Goal: Transaction & Acquisition: Purchase product/service

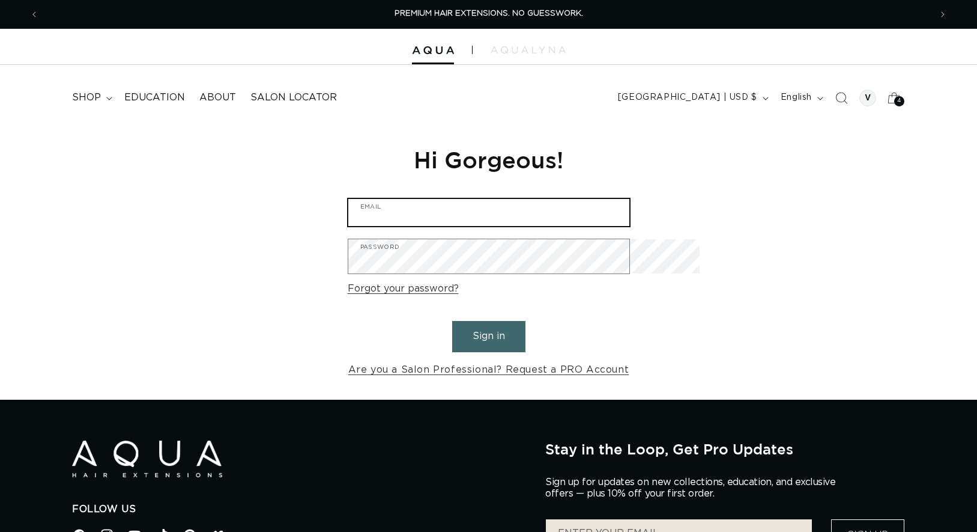
type input "[EMAIL_ADDRESS][DOMAIN_NAME]"
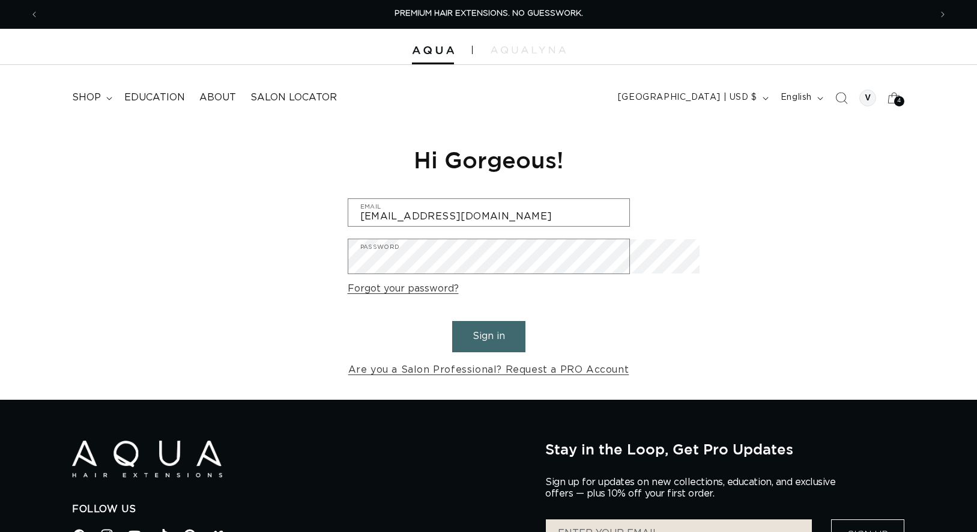
click at [458, 351] on button "Sign in" at bounding box center [488, 336] width 73 height 31
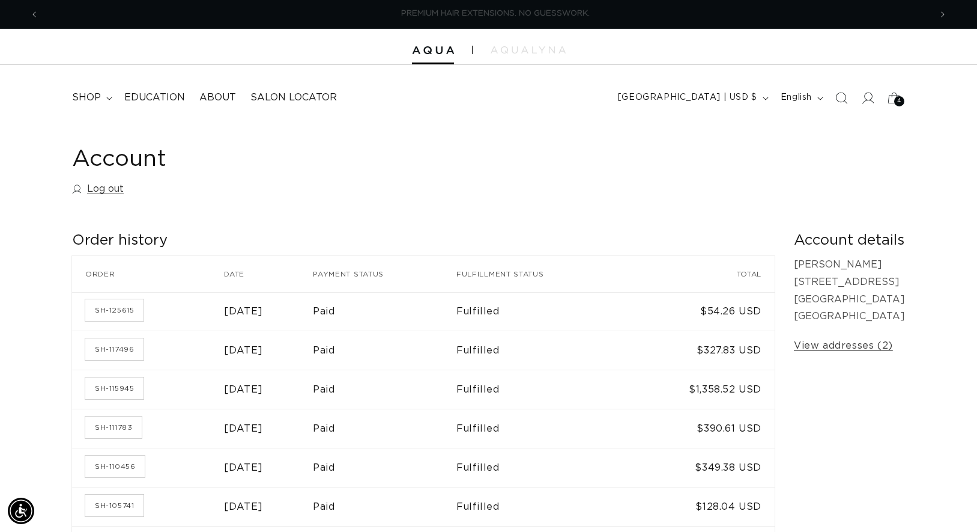
scroll to position [0, 881]
click at [880, 112] on icon at bounding box center [894, 97] width 28 height 28
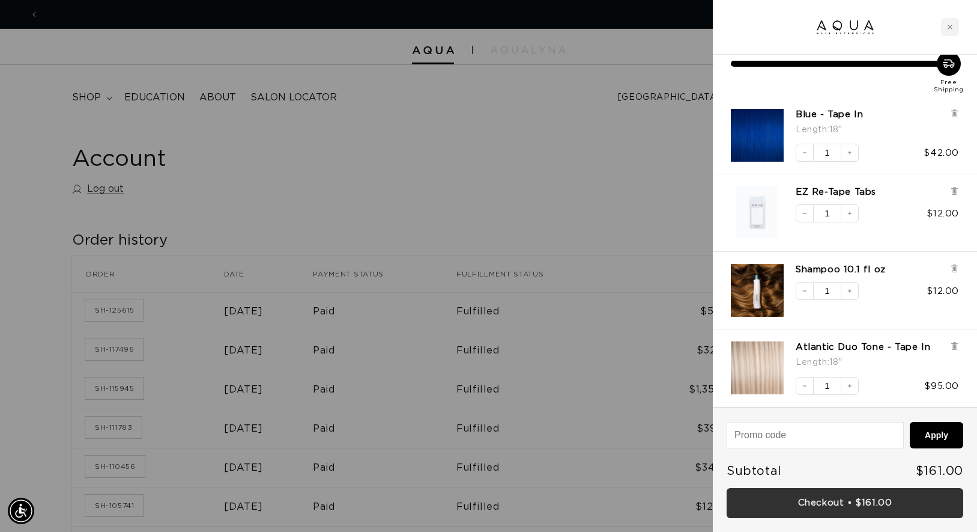
scroll to position [0, 1763]
click at [821, 495] on link "Checkout • $161.00" at bounding box center [845, 503] width 237 height 31
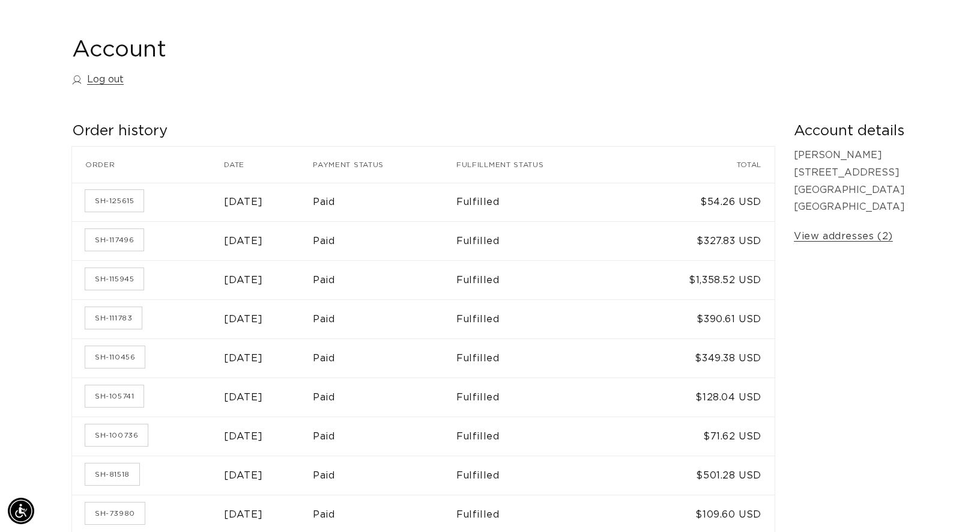
scroll to position [108, 0]
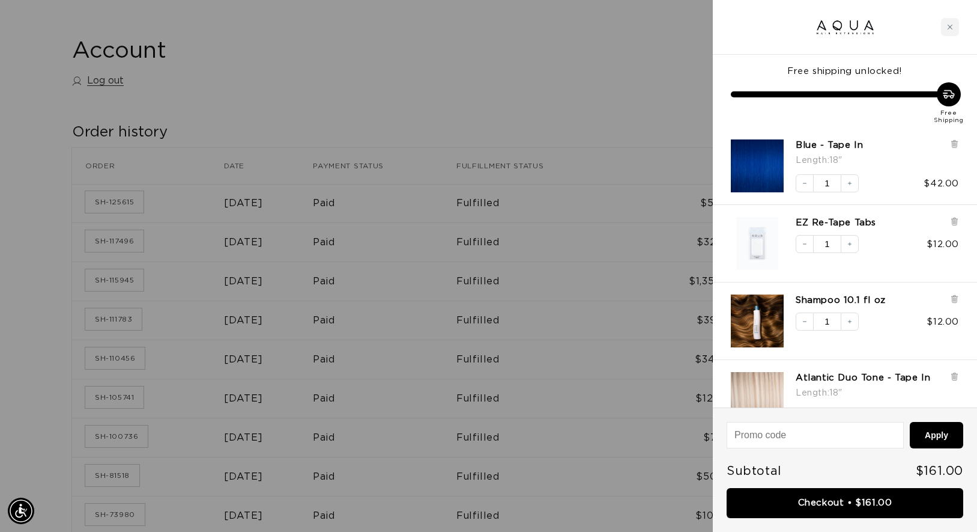
scroll to position [0, 881]
click at [847, 247] on icon "Increase quantity" at bounding box center [849, 243] width 7 height 7
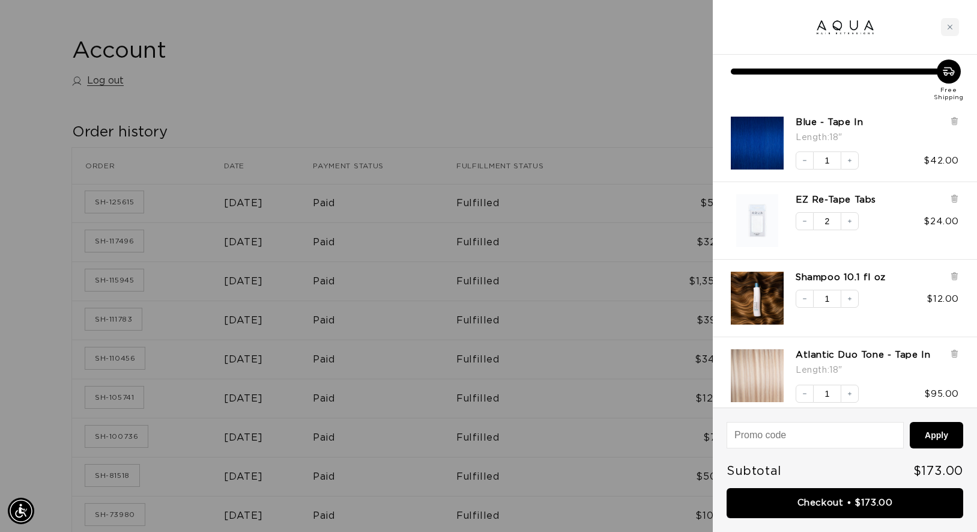
scroll to position [0, 0]
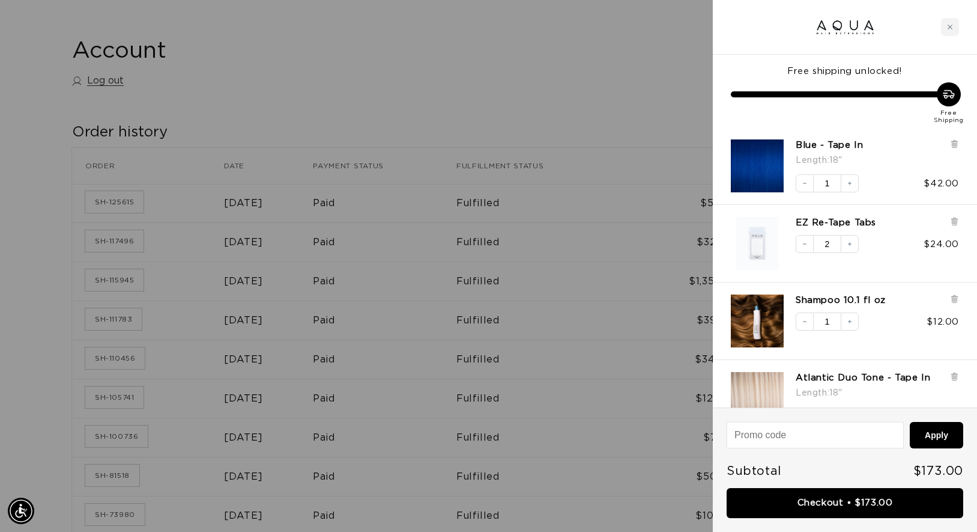
click at [469, 67] on div at bounding box center [488, 266] width 977 height 532
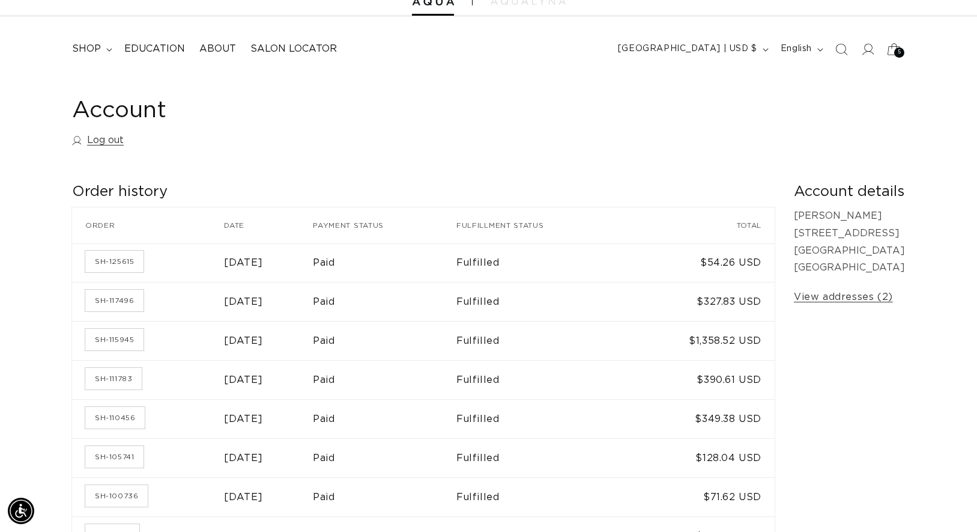
click at [898, 58] on span "5" at bounding box center [900, 52] width 4 height 10
